Goal: Task Accomplishment & Management: Manage account settings

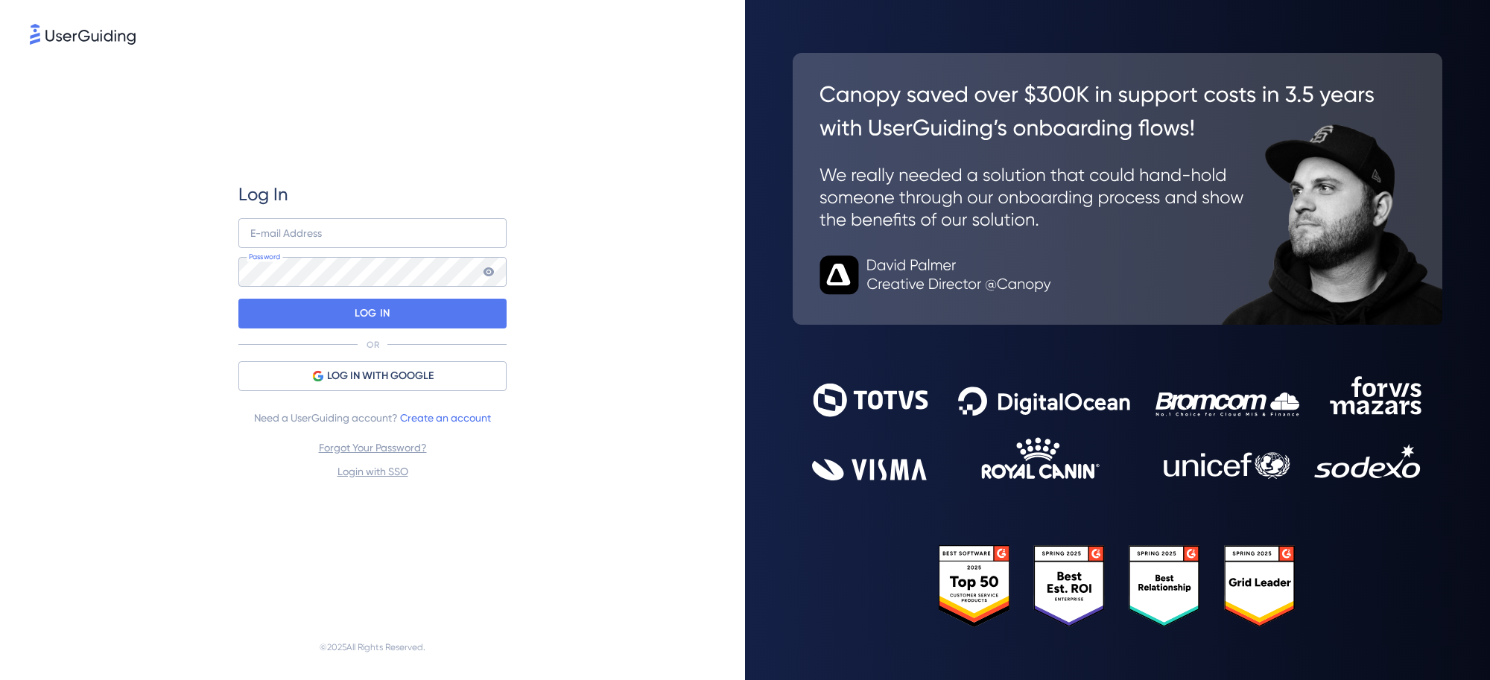
click at [412, 373] on span "LOG IN WITH GOOGLE" at bounding box center [380, 376] width 107 height 18
click at [598, 472] on div "Log In E-mail Address Password LOG IN OR LOG IN WITH GOOGLE Need a UserGuiding …" at bounding box center [372, 331] width 685 height 567
click at [341, 373] on span "LOG IN WITH GOOGLE" at bounding box center [380, 376] width 107 height 18
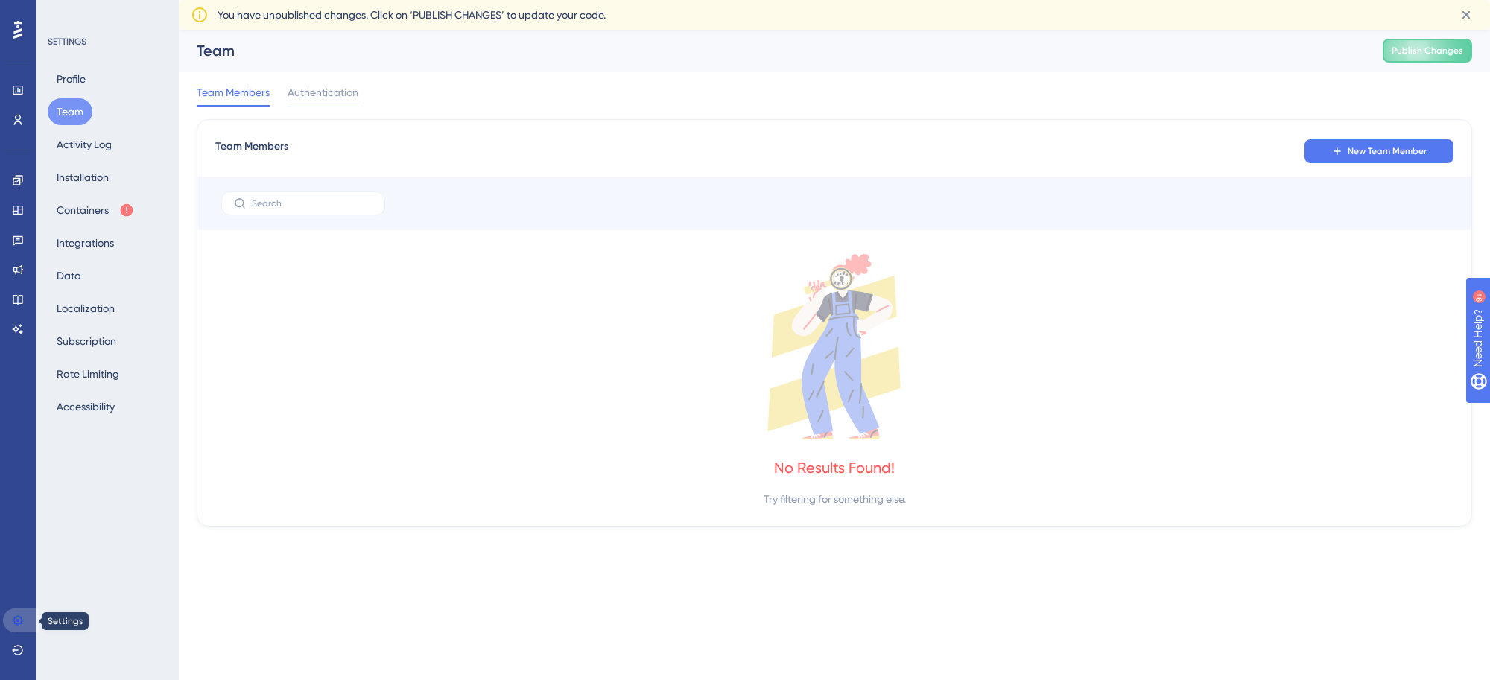
click at [10, 617] on link at bounding box center [21, 621] width 36 height 24
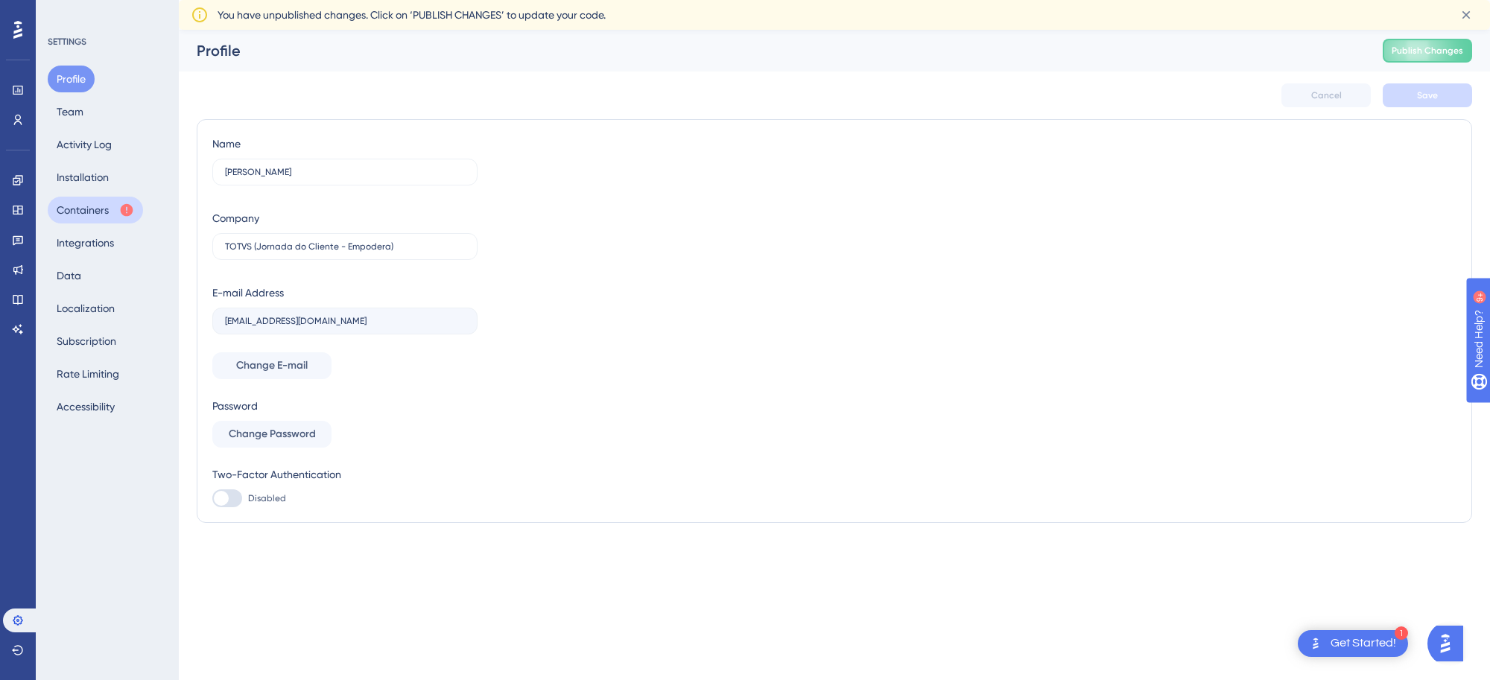
click at [95, 203] on button "Containers" at bounding box center [95, 210] width 95 height 27
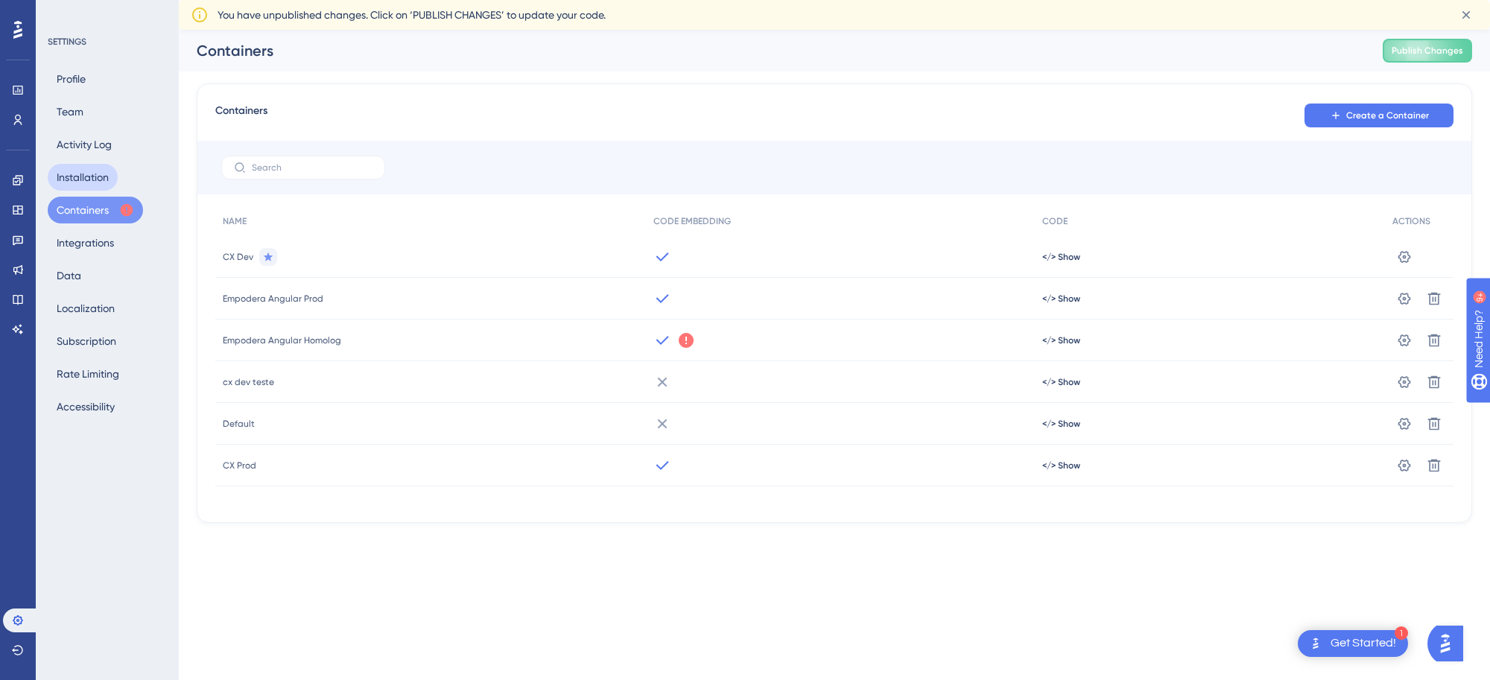
click at [98, 172] on button "Installation" at bounding box center [83, 177] width 70 height 27
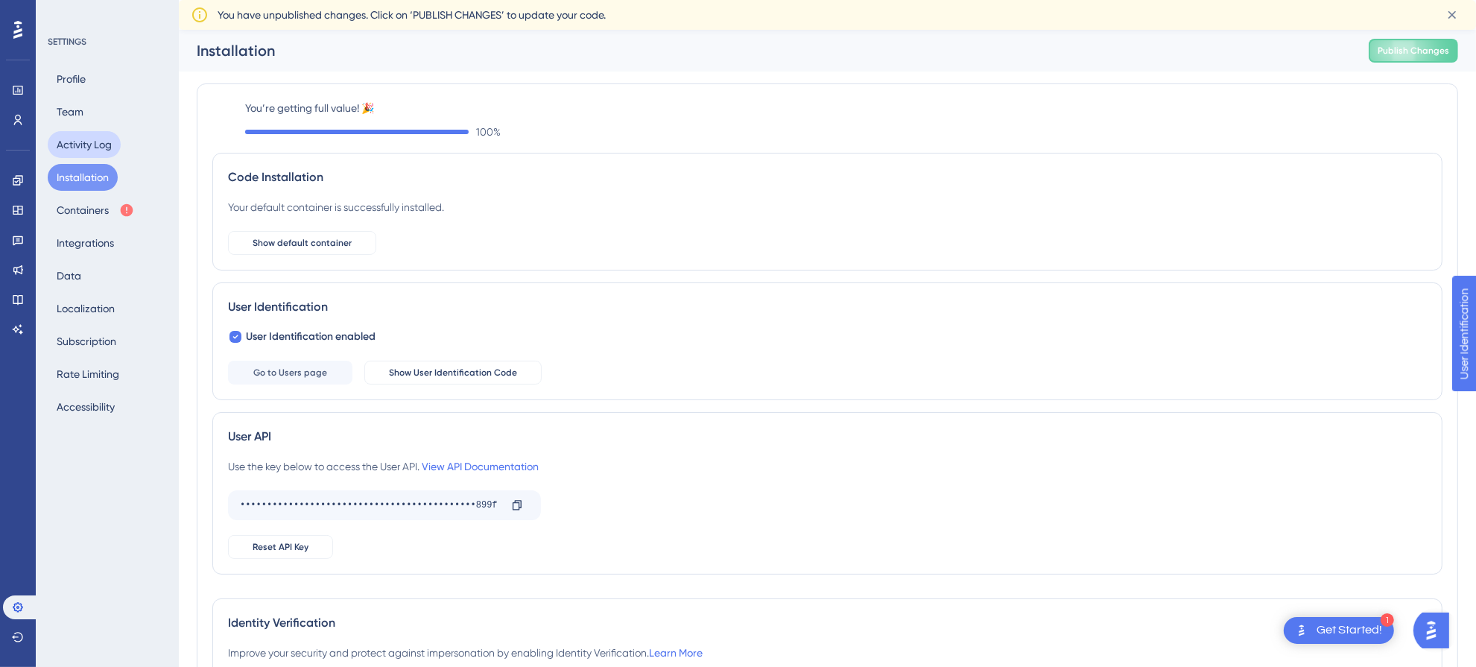
click at [69, 139] on button "Activity Log" at bounding box center [84, 144] width 73 height 27
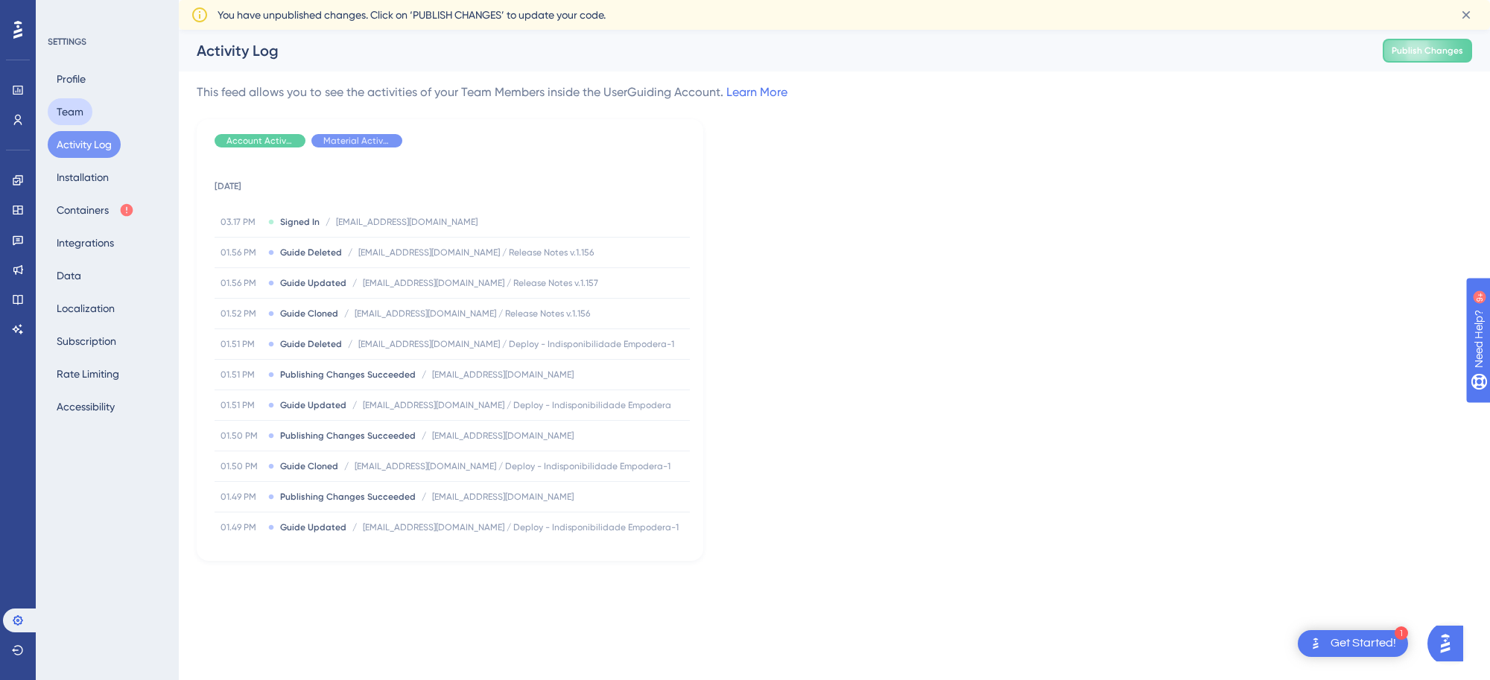
click at [69, 112] on button "Team" at bounding box center [70, 111] width 45 height 27
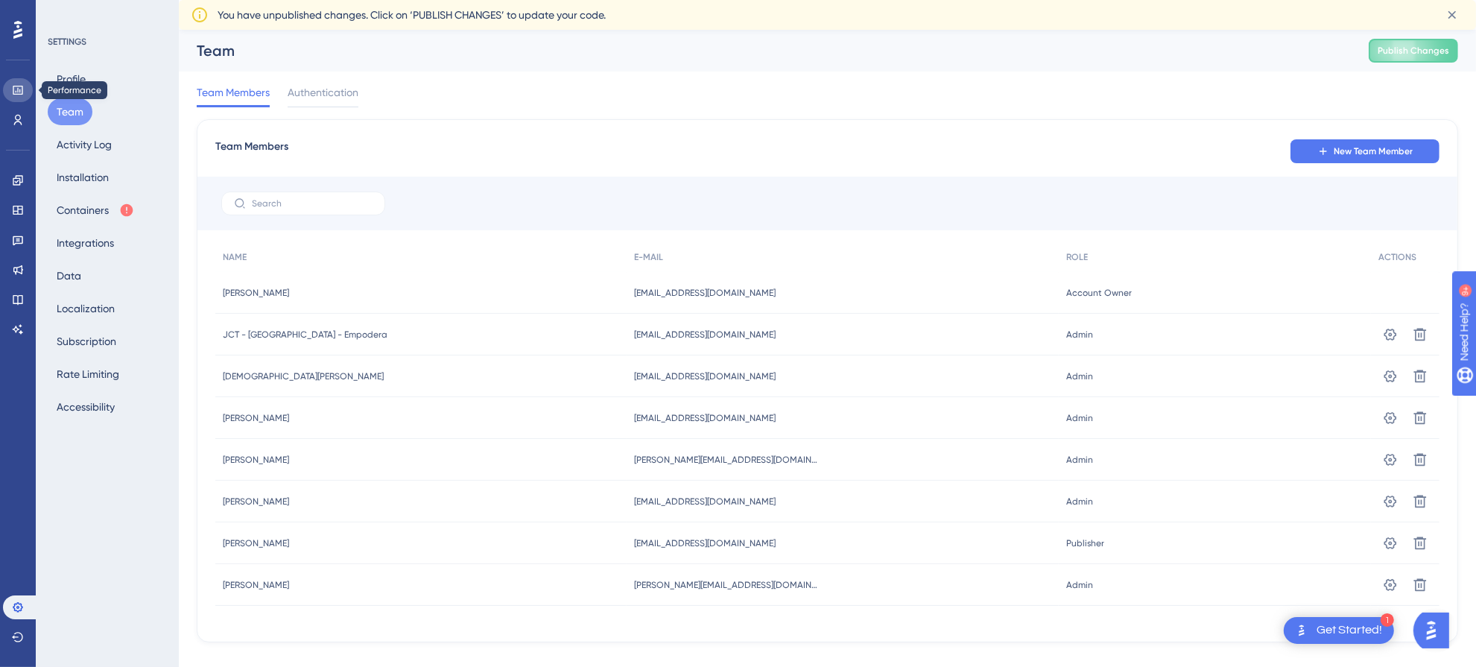
click at [21, 92] on icon at bounding box center [18, 90] width 12 height 12
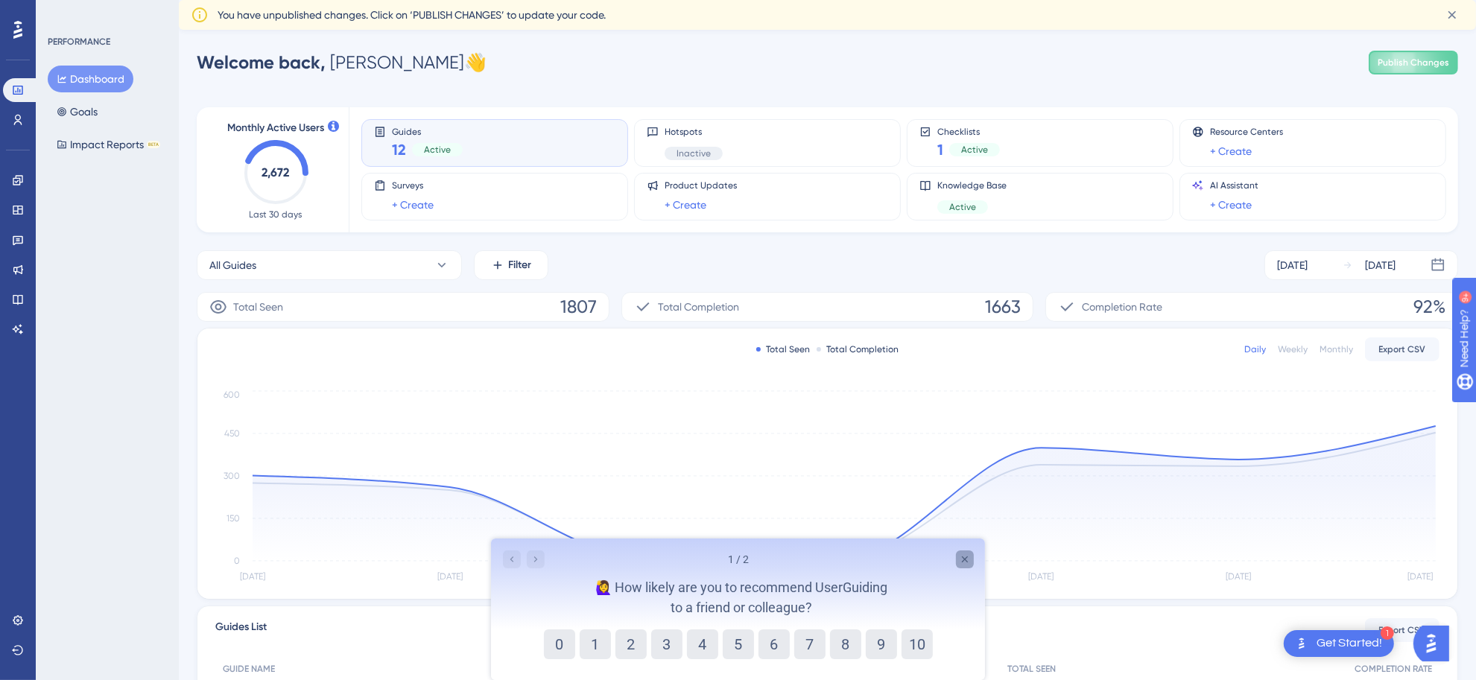
click at [959, 556] on icon "Close survey" at bounding box center [964, 559] width 12 height 12
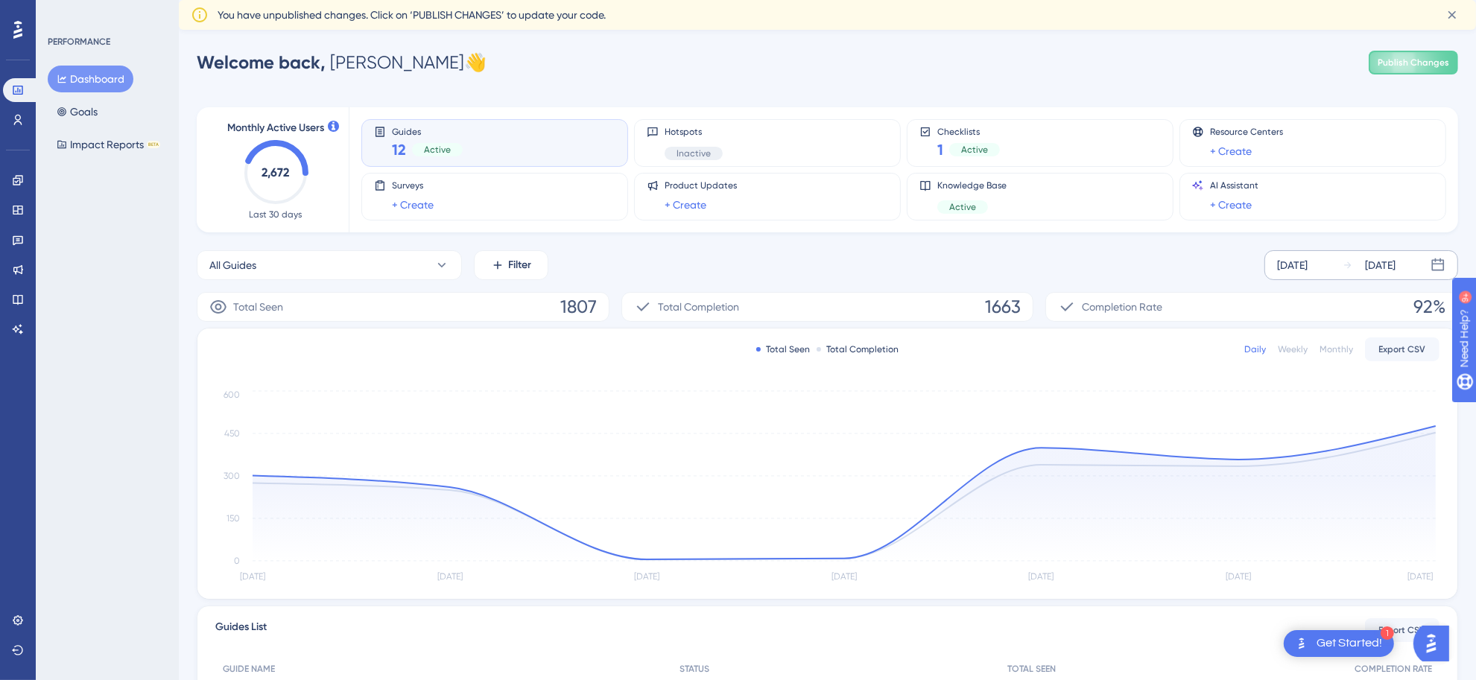
click at [1307, 270] on div "[DATE]" at bounding box center [1292, 265] width 31 height 18
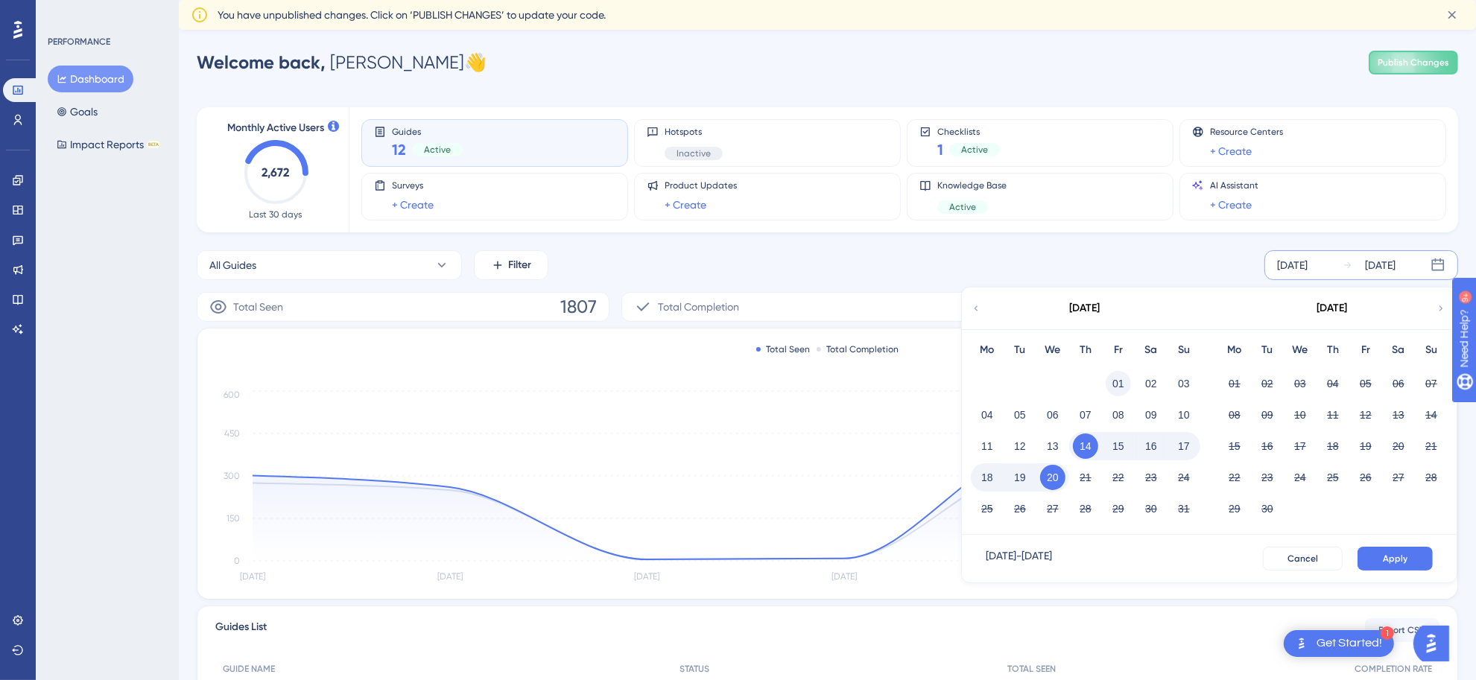
click at [1111, 376] on button "01" at bounding box center [1117, 383] width 25 height 25
click at [1307, 270] on div "[DATE]" at bounding box center [1292, 265] width 31 height 18
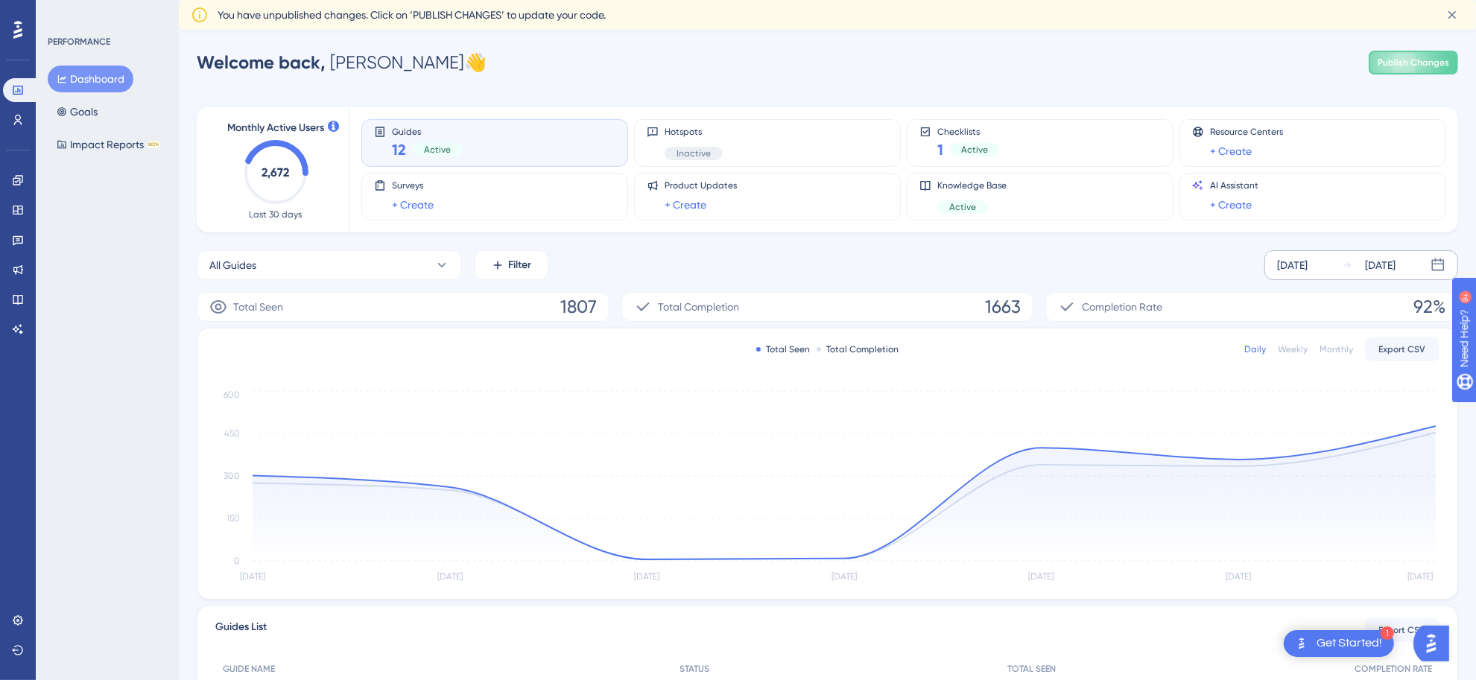
click at [1307, 270] on div "[DATE]" at bounding box center [1292, 265] width 31 height 18
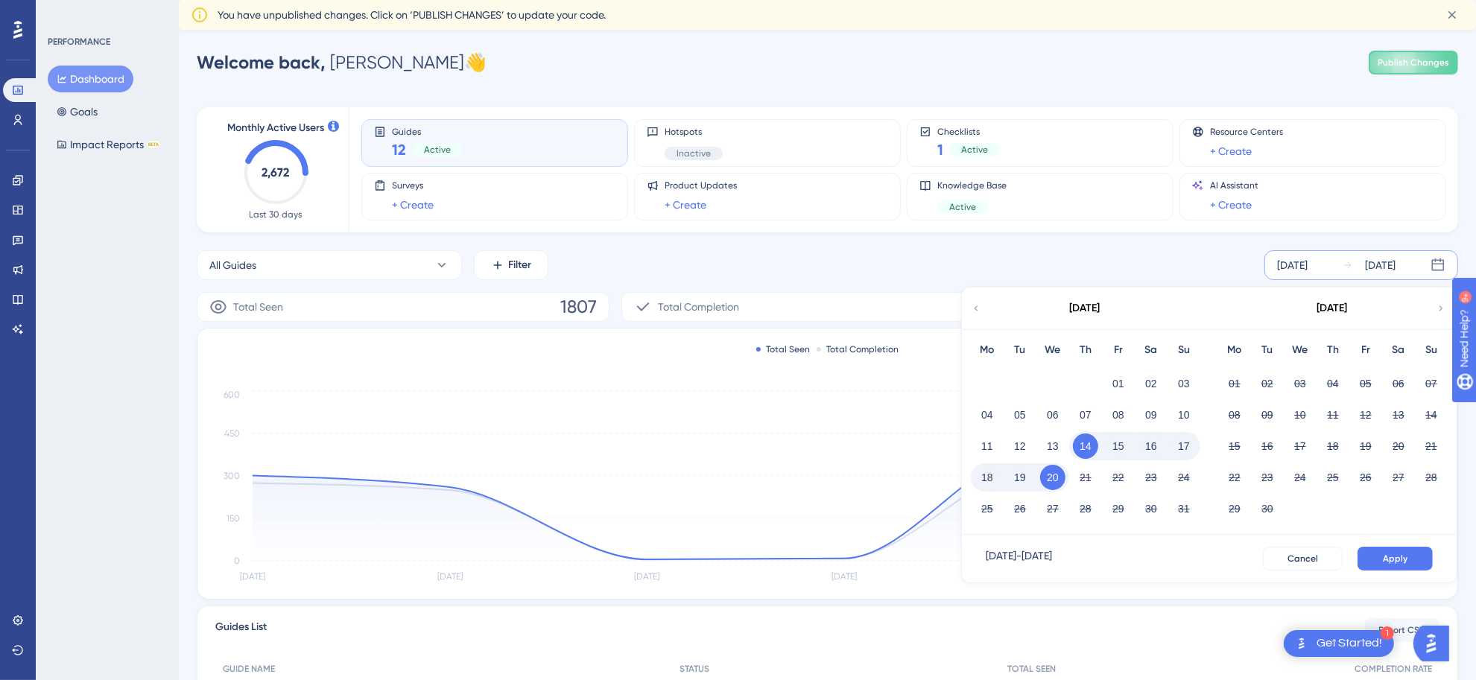
click at [976, 302] on icon at bounding box center [976, 308] width 10 height 13
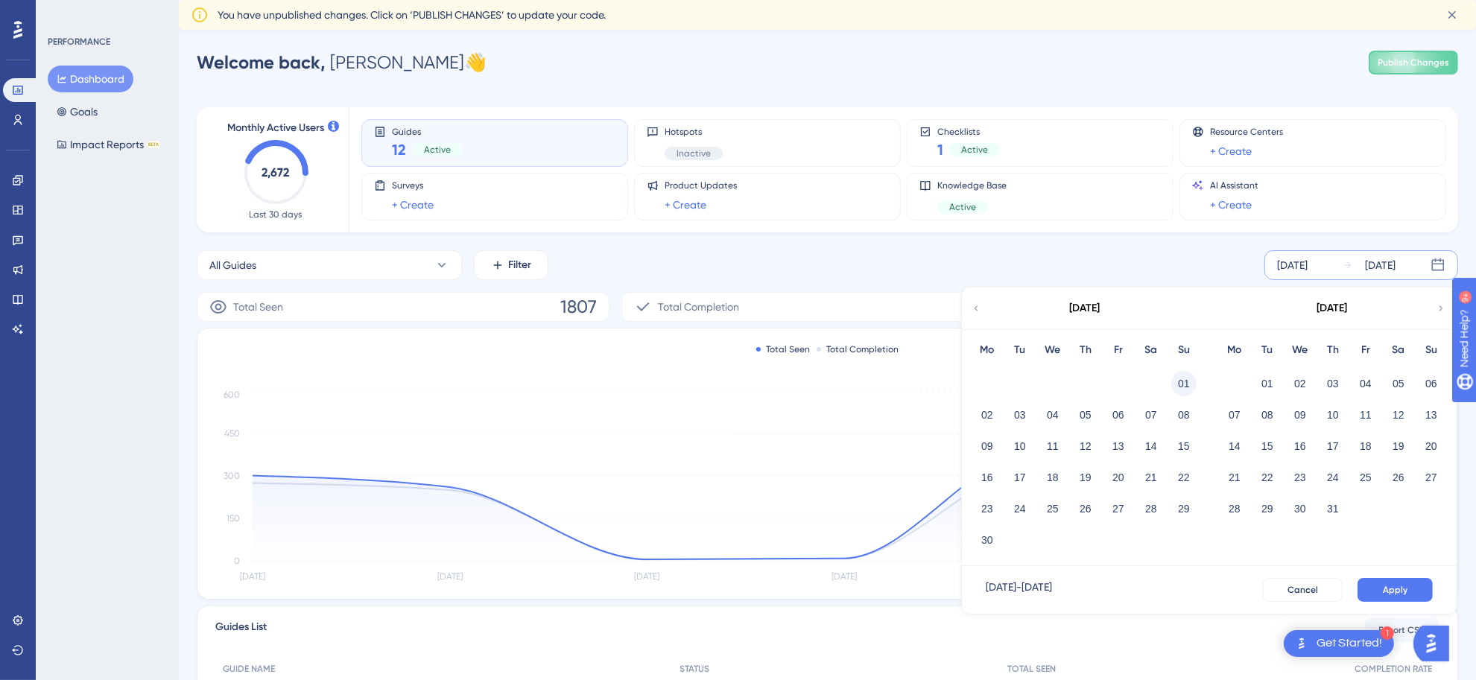
click at [1175, 382] on button "01" at bounding box center [1183, 383] width 25 height 25
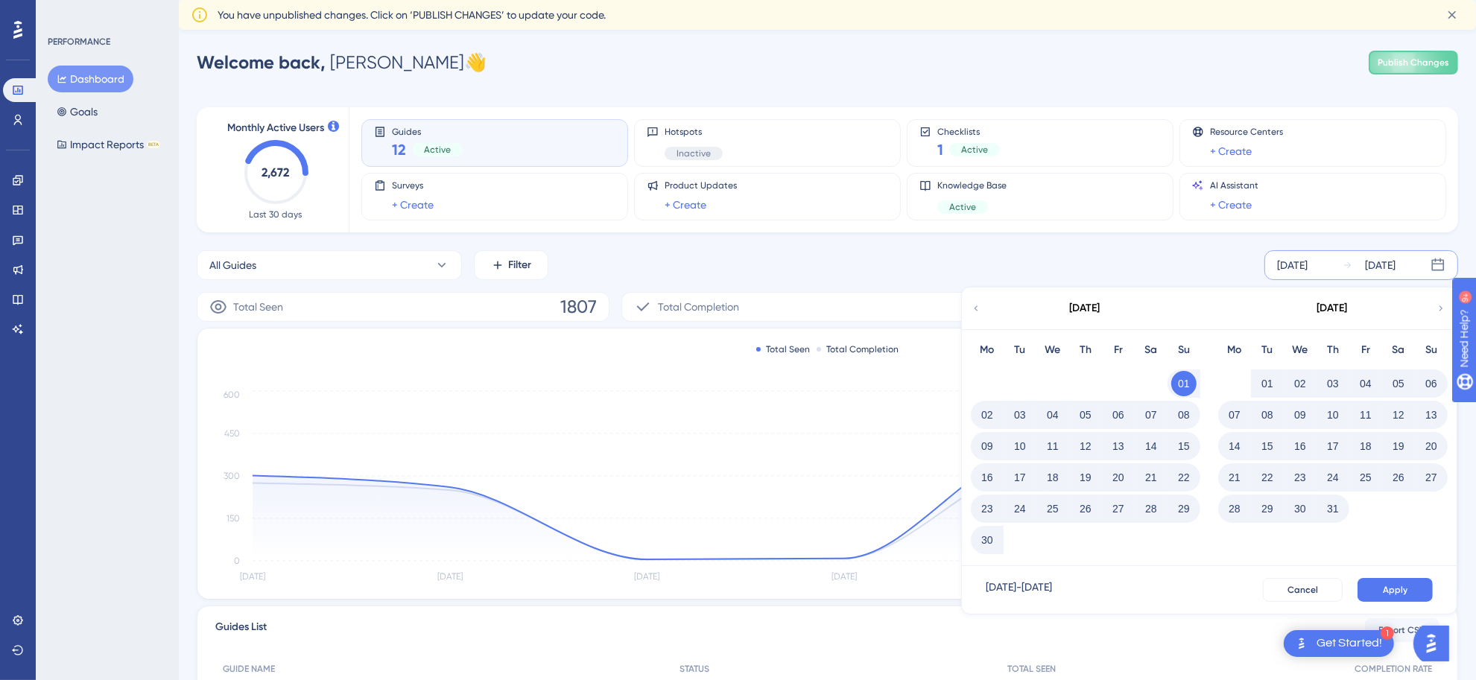
click at [989, 545] on button "30" at bounding box center [986, 539] width 25 height 25
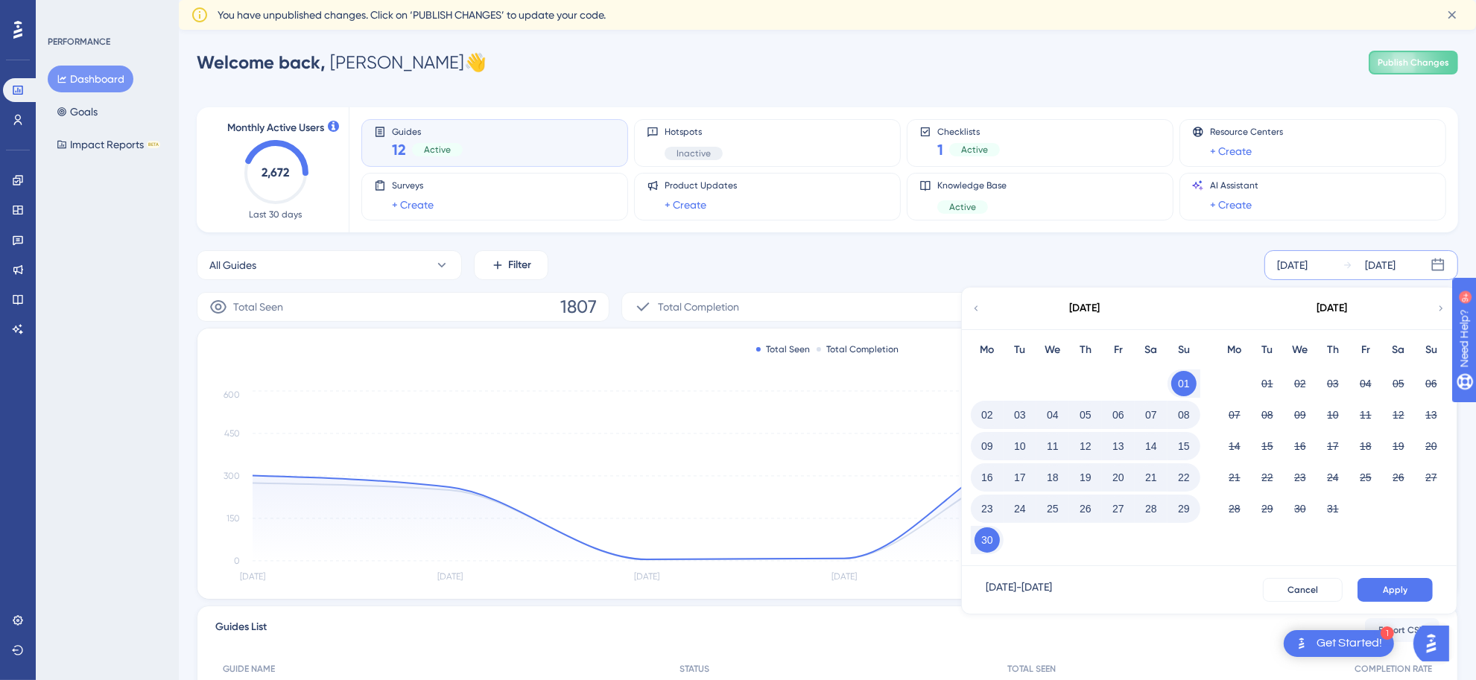
click at [1399, 574] on div "[DATE] - [DATE] Cancel Apply" at bounding box center [1209, 590] width 495 height 48
click at [1399, 592] on span "Apply" at bounding box center [1395, 590] width 25 height 12
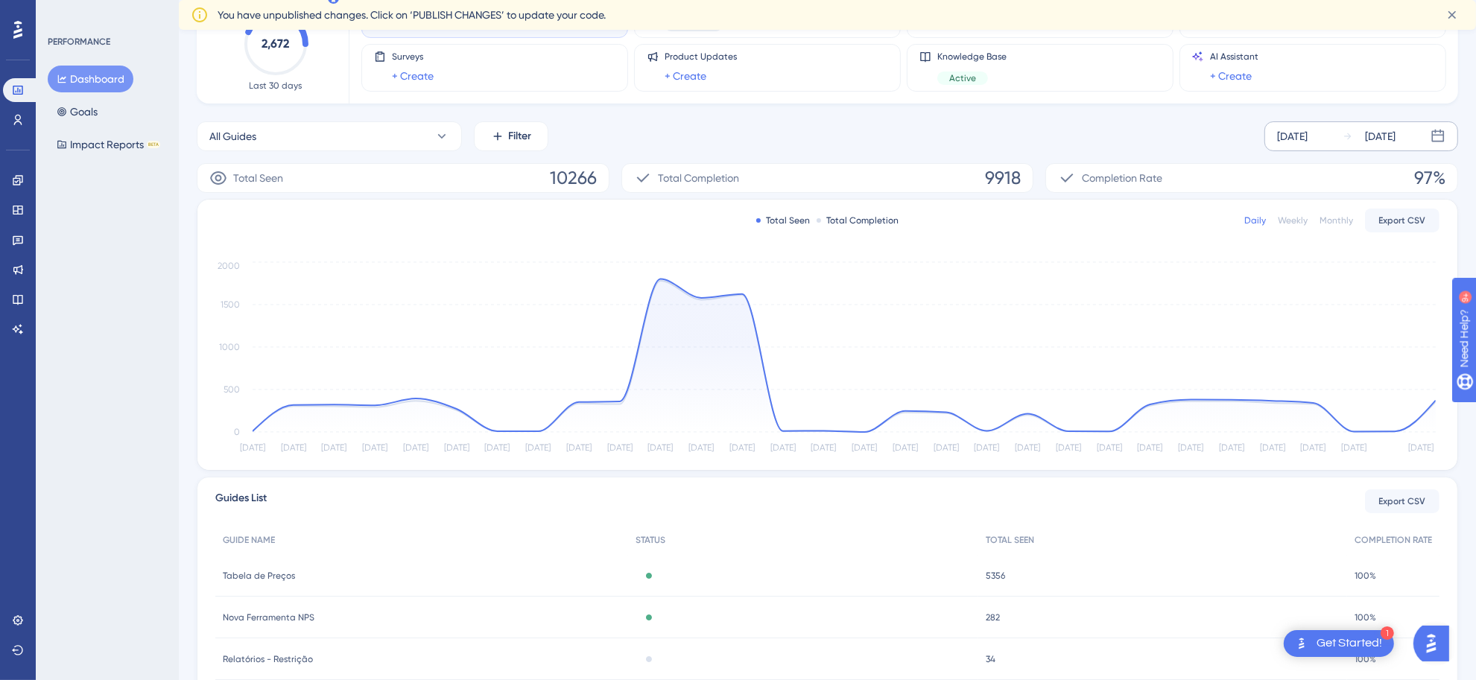
scroll to position [28, 0]
